Goal: Complete Application Form: Complete application form

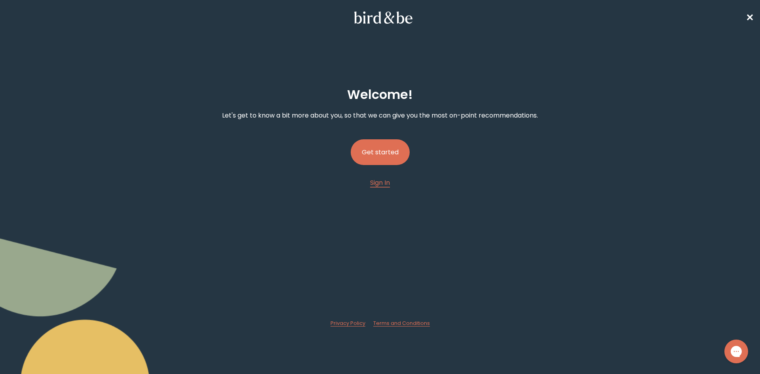
click at [384, 158] on button "Get started" at bounding box center [379, 152] width 59 height 26
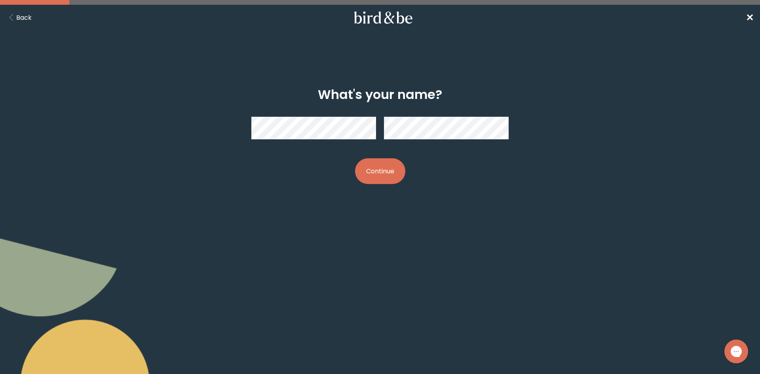
click at [366, 169] on button "Continue" at bounding box center [380, 171] width 50 height 26
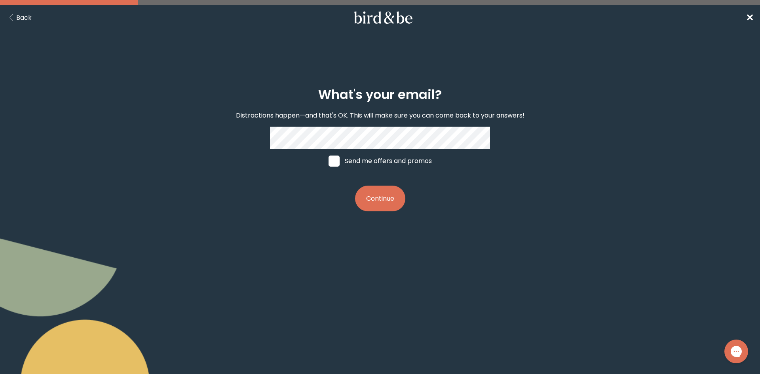
click at [374, 187] on button "Continue" at bounding box center [380, 199] width 50 height 26
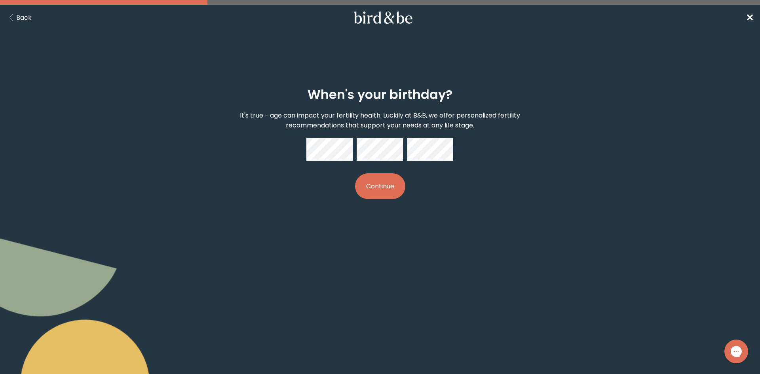
click at [386, 182] on button "Continue" at bounding box center [380, 186] width 50 height 26
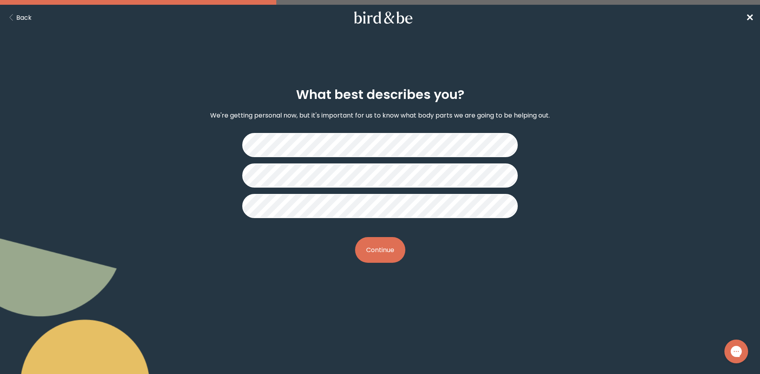
click at [382, 242] on button "Continue" at bounding box center [380, 250] width 50 height 26
click at [543, 112] on div "Do you have a partner? If you have a partner, we might have support for both of…" at bounding box center [379, 174] width 367 height 201
click at [381, 250] on button "Continue" at bounding box center [380, 250] width 50 height 26
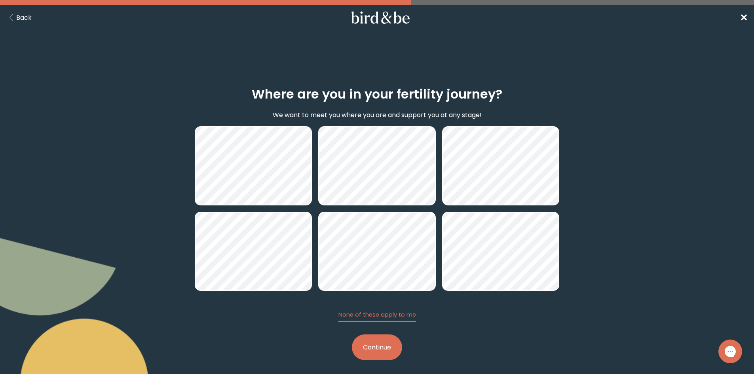
click at [375, 349] on button "Continue" at bounding box center [377, 347] width 50 height 26
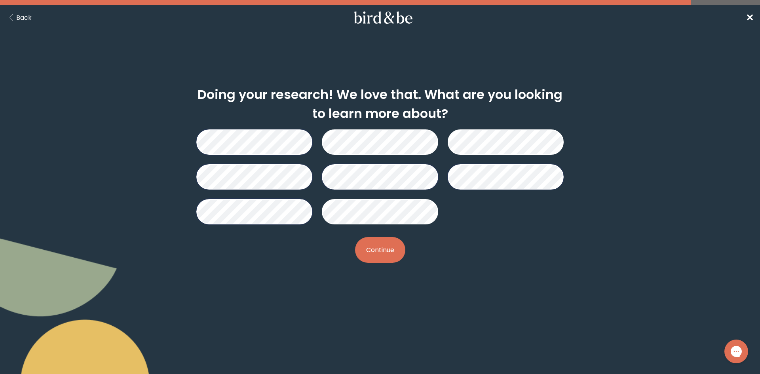
click at [393, 243] on button "Continue" at bounding box center [380, 250] width 50 height 26
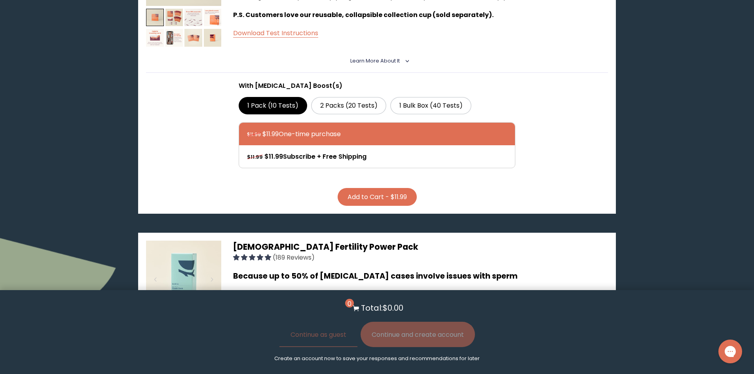
scroll to position [198, 0]
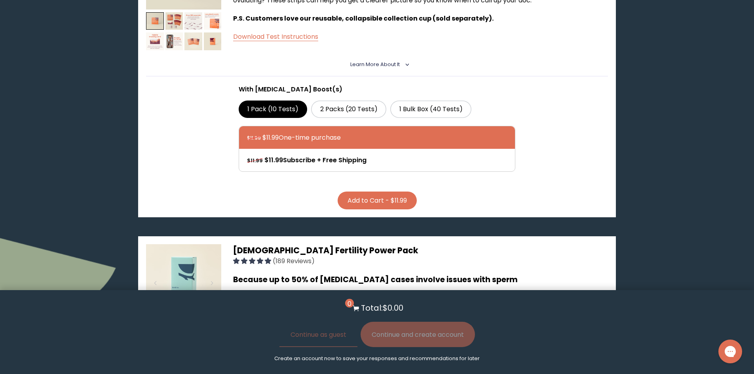
click at [379, 197] on button "Add to Cart - $11.99" at bounding box center [376, 200] width 79 height 18
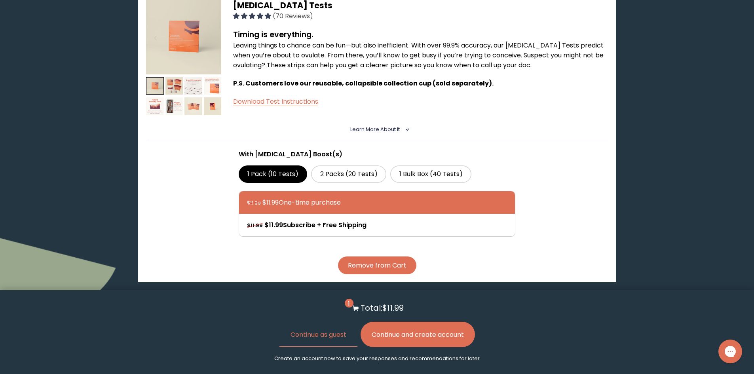
scroll to position [0, 0]
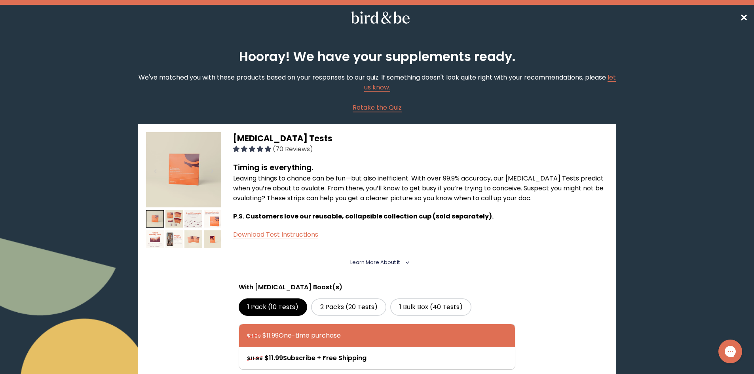
click at [742, 17] on span "✕" at bounding box center [743, 17] width 8 height 13
